Goal: Navigation & Orientation: Find specific page/section

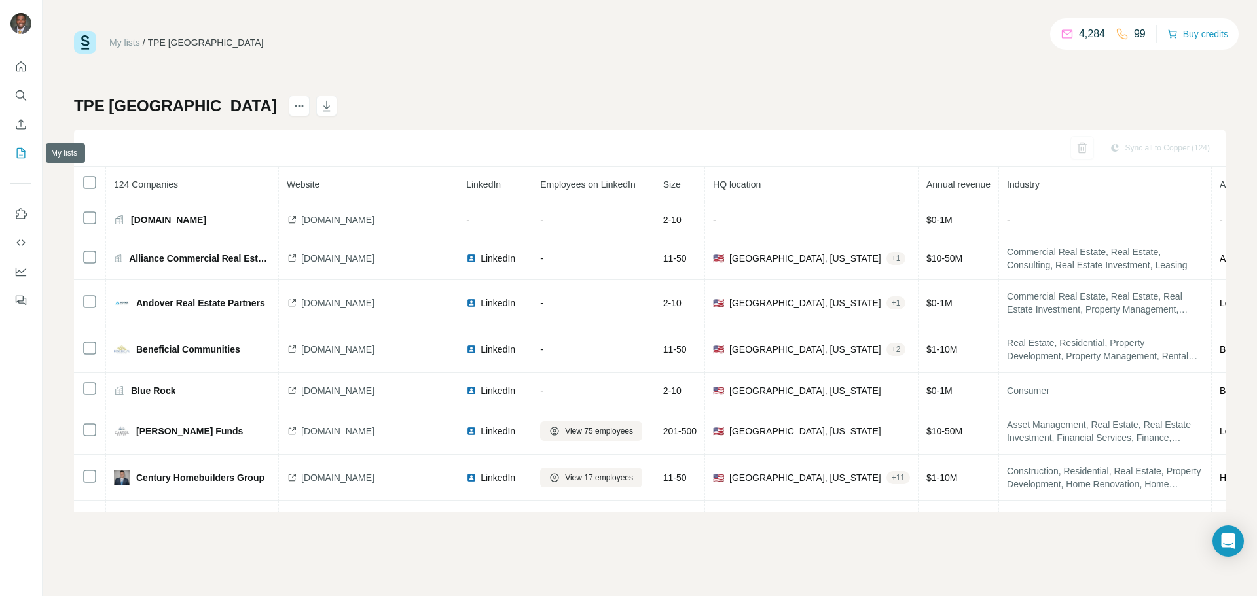
click at [27, 160] on button "My lists" at bounding box center [20, 153] width 21 height 24
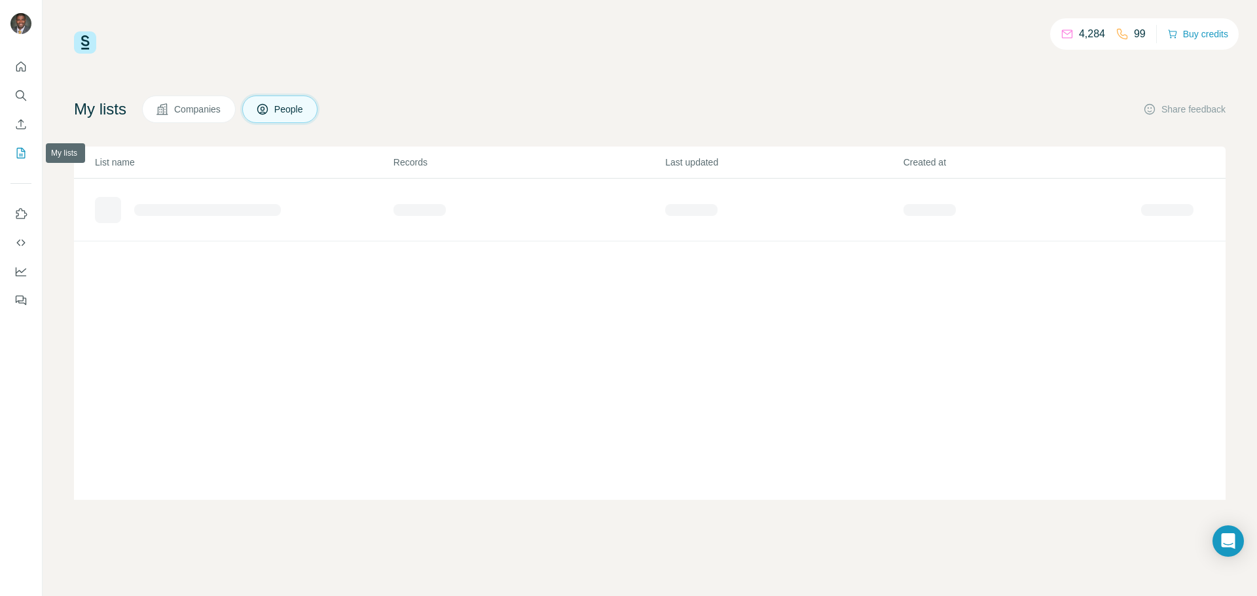
click at [23, 157] on icon "My lists" at bounding box center [20, 153] width 13 height 13
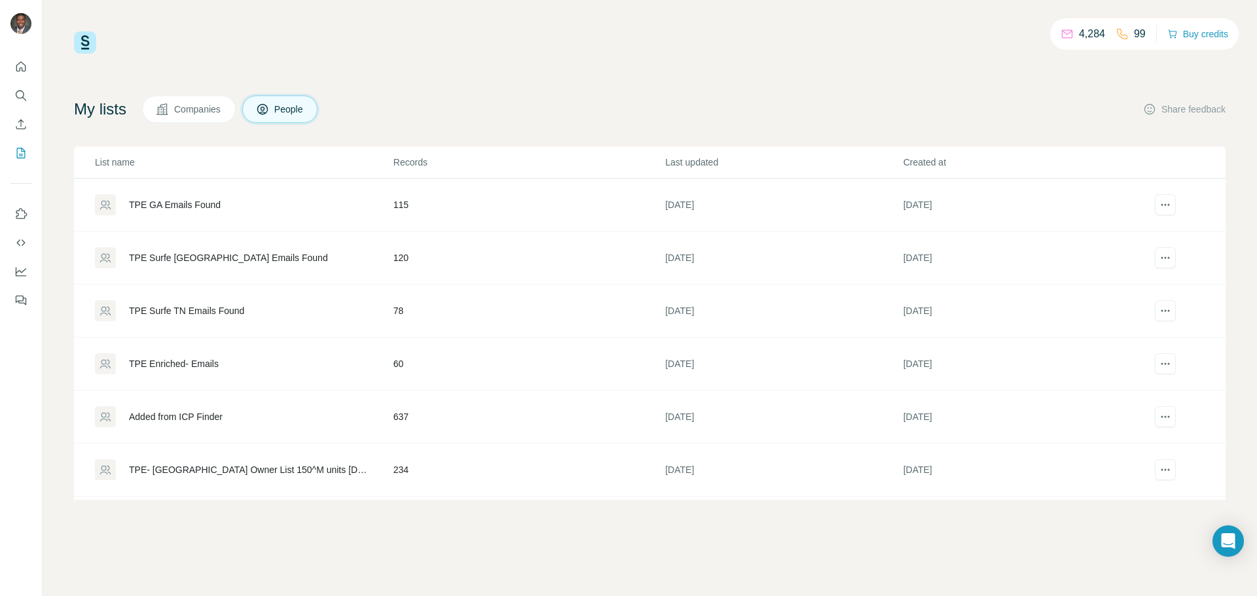
click at [201, 118] on button "Companies" at bounding box center [189, 109] width 94 height 27
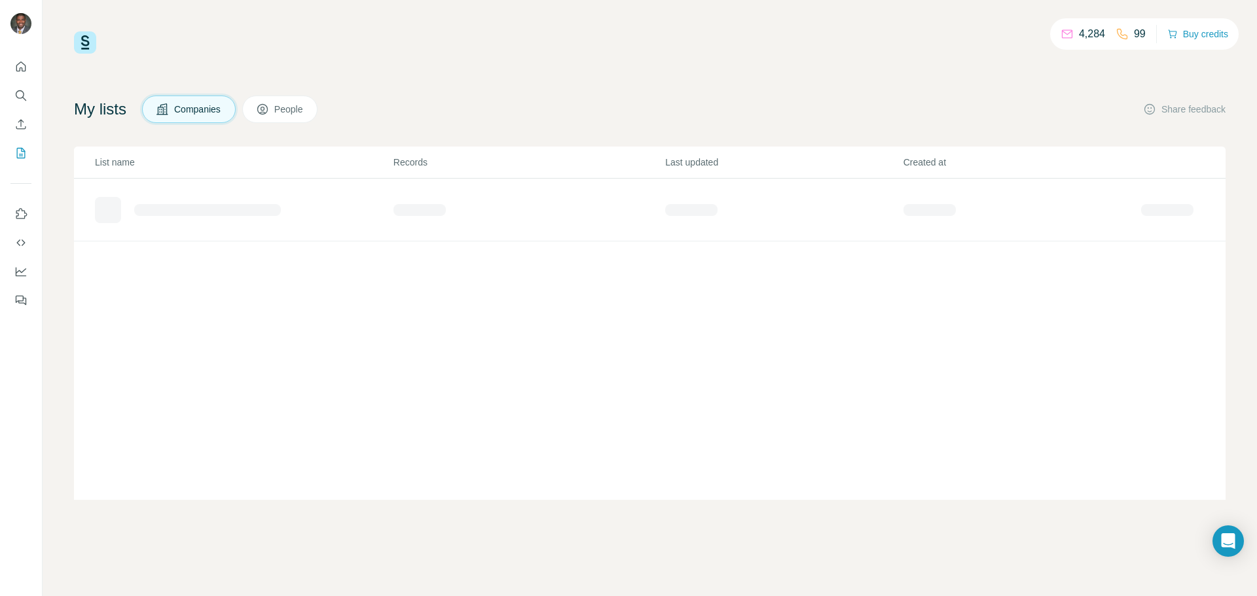
click at [292, 113] on span "People" at bounding box center [289, 109] width 30 height 13
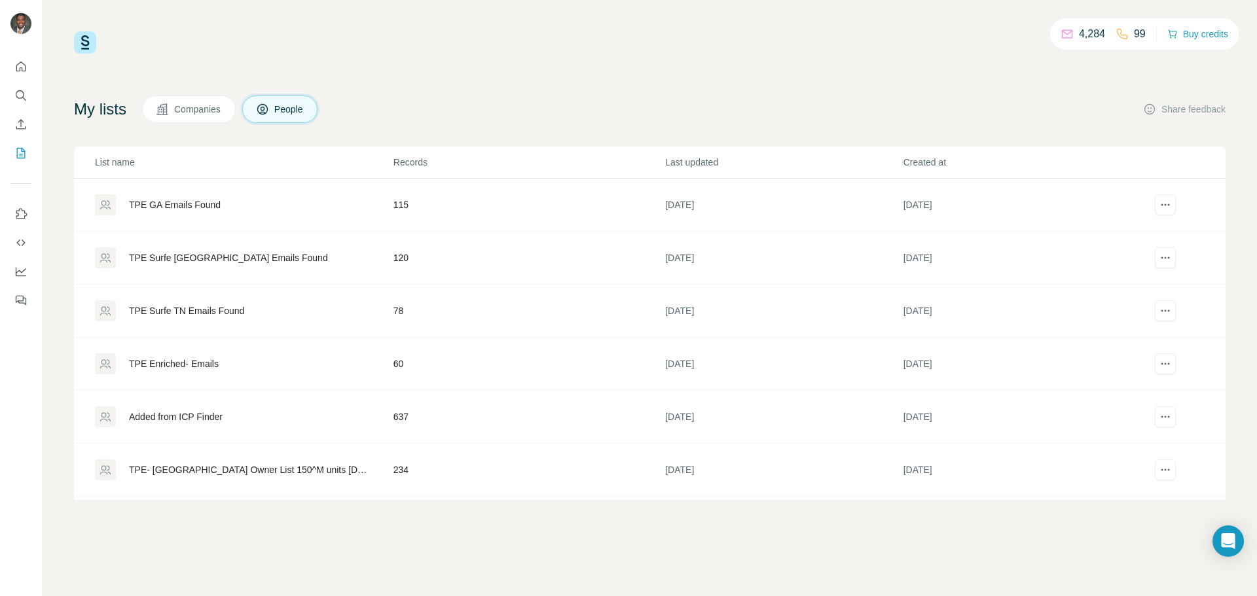
click at [192, 419] on div "Added from ICP Finder" at bounding box center [176, 416] width 94 height 13
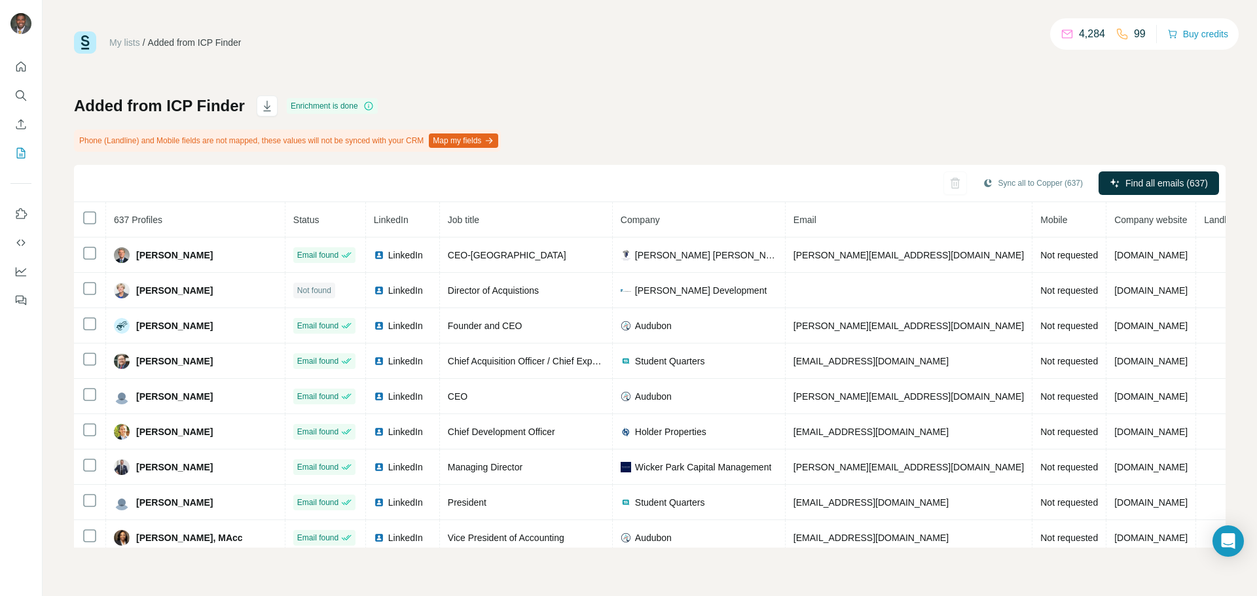
click at [621, 223] on span "Company" at bounding box center [640, 220] width 39 height 10
click at [265, 109] on icon "button" at bounding box center [267, 107] width 7 height 4
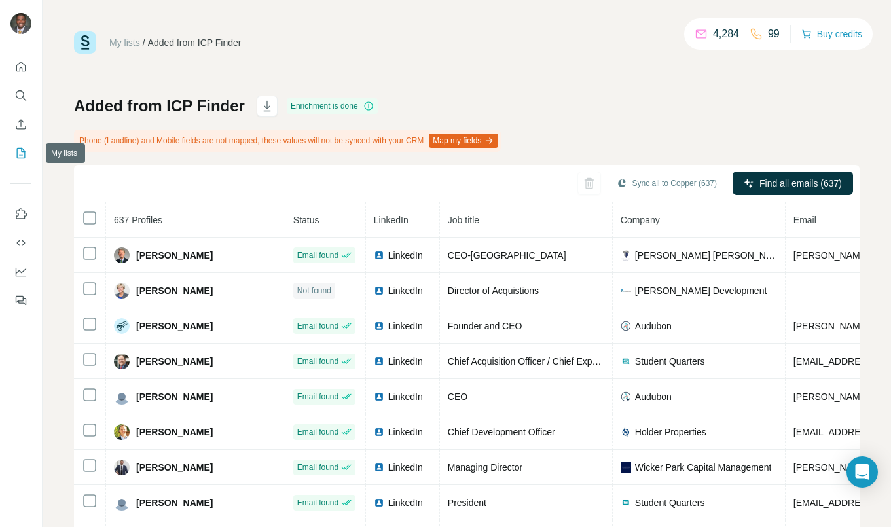
click at [20, 156] on icon "My lists" at bounding box center [22, 152] width 7 height 9
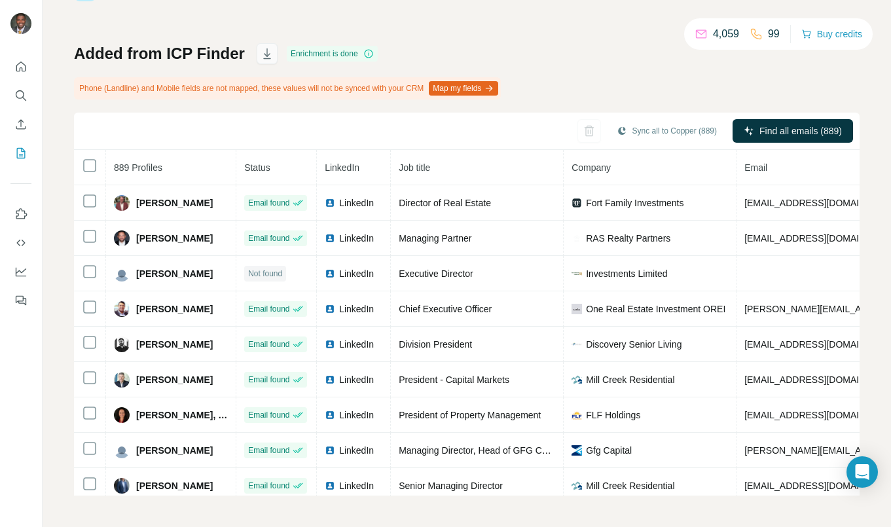
click at [265, 60] on button "button" at bounding box center [267, 53] width 21 height 21
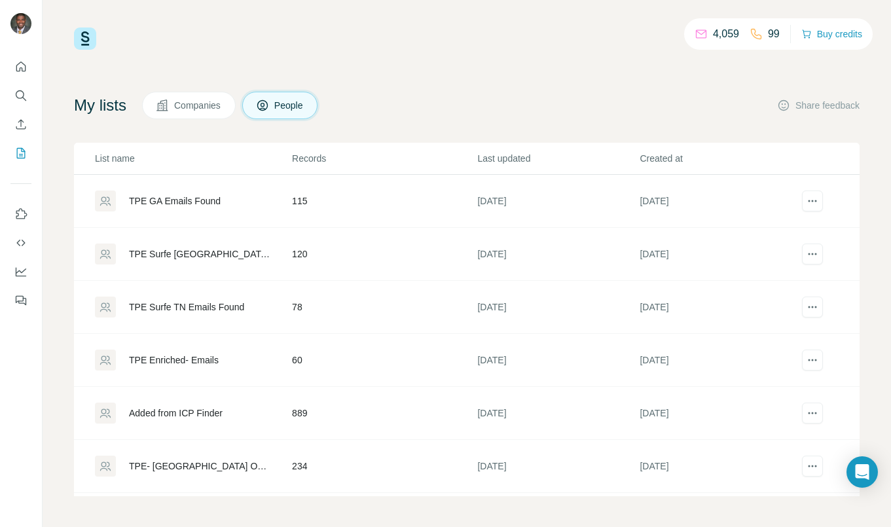
scroll to position [5, 0]
click at [19, 151] on icon "My lists" at bounding box center [20, 153] width 13 height 13
click at [25, 123] on icon "Enrich CSV" at bounding box center [20, 124] width 13 height 13
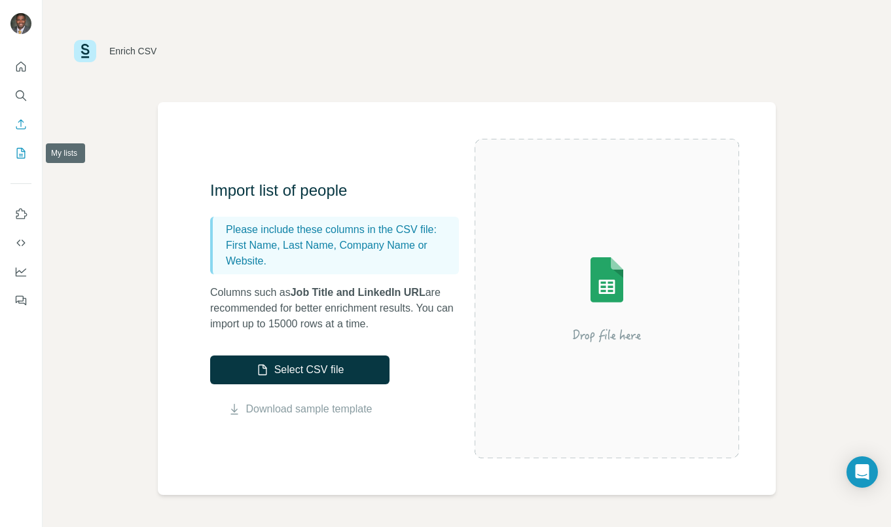
click at [19, 155] on icon "My lists" at bounding box center [20, 153] width 13 height 13
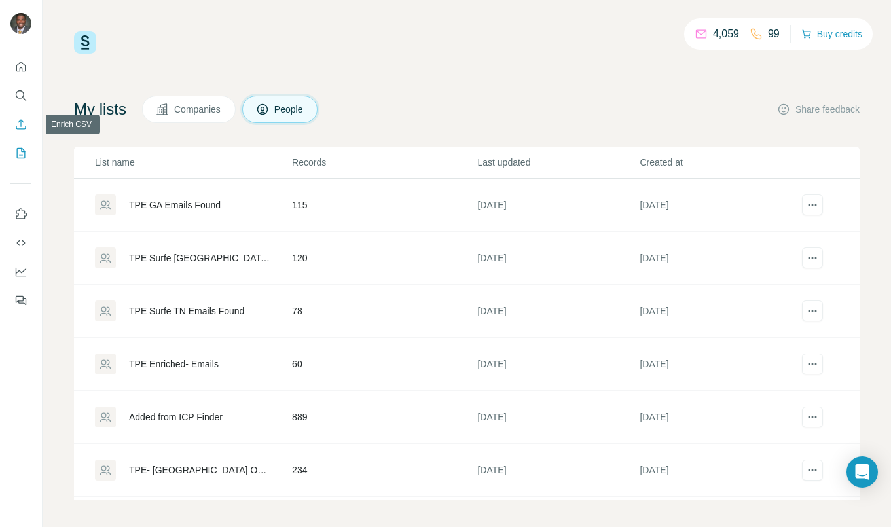
click at [24, 124] on icon "Enrich CSV" at bounding box center [20, 124] width 13 height 13
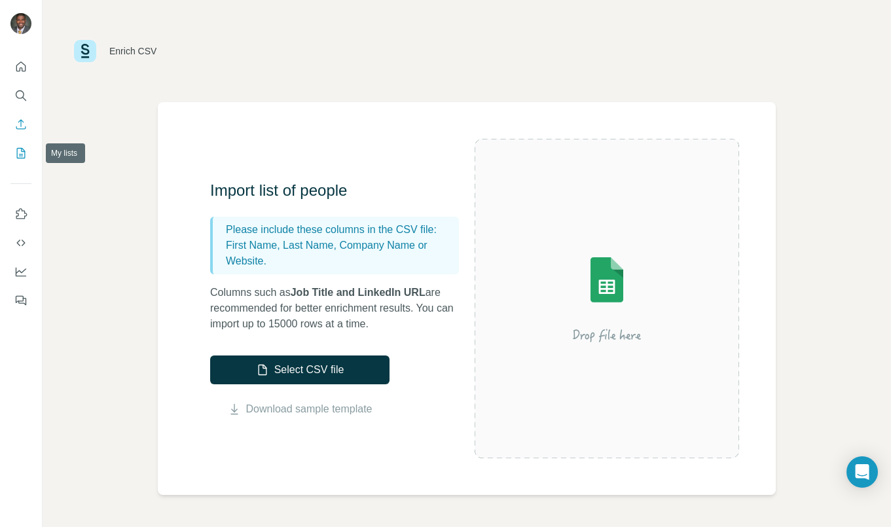
click at [18, 151] on icon "My lists" at bounding box center [20, 153] width 13 height 13
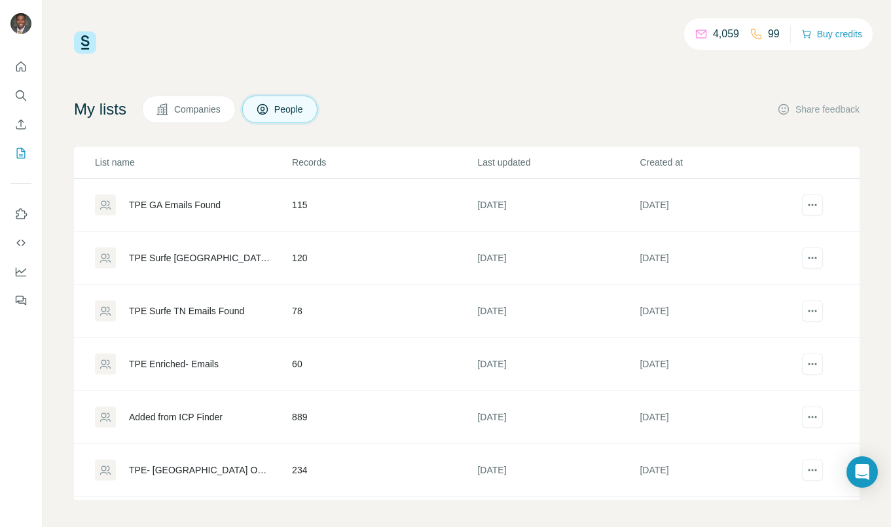
click at [514, 419] on td "[DATE]" at bounding box center [558, 417] width 162 height 53
